Goal: Information Seeking & Learning: Learn about a topic

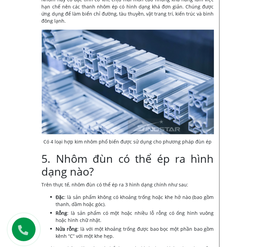
scroll to position [1646, 0]
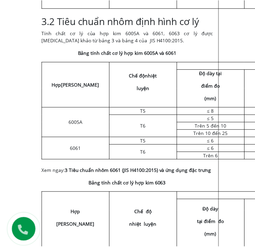
scroll to position [813, 0]
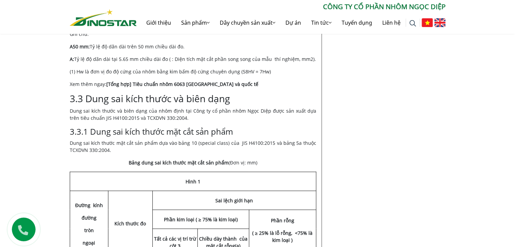
scroll to position [1118, 0]
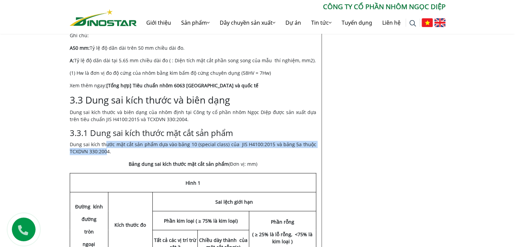
drag, startPoint x: 106, startPoint y: 107, endPoint x: 107, endPoint y: 116, distance: 8.5
click at [107, 141] on p "Dung sai kích thước mặt cắt sản phẩm dựa vào bảng 10 (special class) của JIS H4…" at bounding box center [193, 148] width 247 height 14
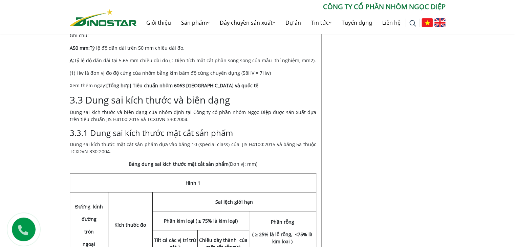
click at [178, 211] on td "Phần kim loại ( ≥ 75% là kim loại)" at bounding box center [201, 220] width 97 height 19
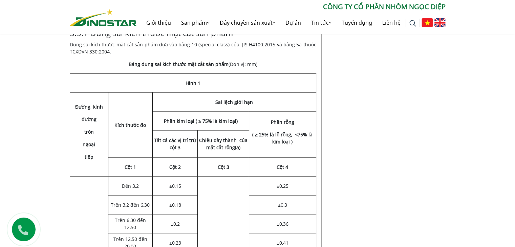
scroll to position [1220, 0]
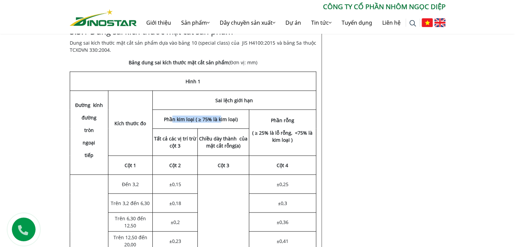
drag, startPoint x: 165, startPoint y: 82, endPoint x: 213, endPoint y: 80, distance: 48.2
click at [213, 116] on strong "Phần kim loại ( ≥ 75% là kim loại)" at bounding box center [201, 119] width 74 height 6
drag, startPoint x: 155, startPoint y: 100, endPoint x: 173, endPoint y: 110, distance: 21.5
click at [173, 128] on td "Tất cả các vị trí trừ cột 3" at bounding box center [175, 141] width 45 height 27
drag, startPoint x: 203, startPoint y: 99, endPoint x: 234, endPoint y: 107, distance: 32.9
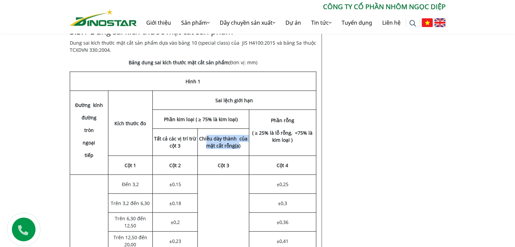
click at [234, 135] on strong "Chiều dày thành của mặt cắt rỗng(a)" at bounding box center [223, 142] width 48 height 14
click at [226, 128] on td "Chiều dày thành của mặt cắt rỗng(a)" at bounding box center [223, 141] width 51 height 27
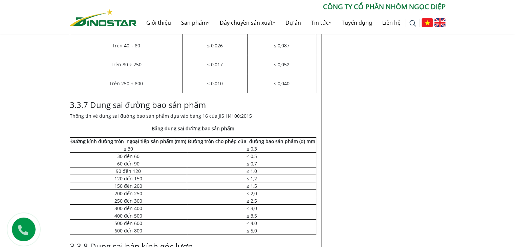
scroll to position [2440, 0]
